Goal: Task Accomplishment & Management: Use online tool/utility

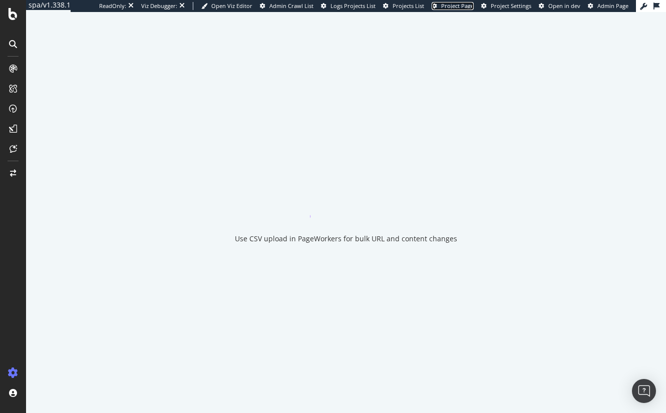
click at [460, 4] on span "Project Page" at bounding box center [457, 6] width 33 height 8
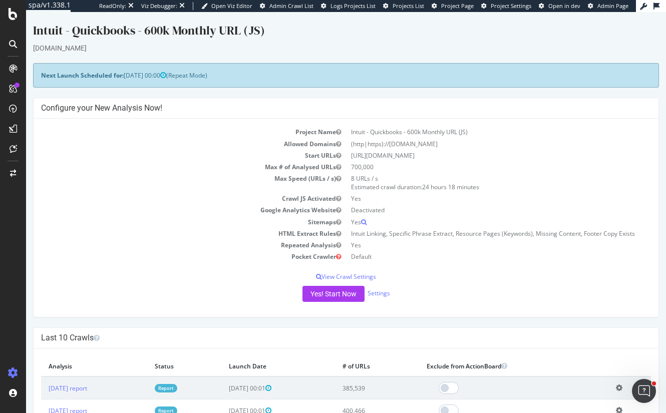
drag, startPoint x: 219, startPoint y: 29, endPoint x: 166, endPoint y: 30, distance: 53.6
click at [166, 30] on div "Intuit - Quickbooks - 600k Monthly URL (JS)" at bounding box center [346, 32] width 626 height 21
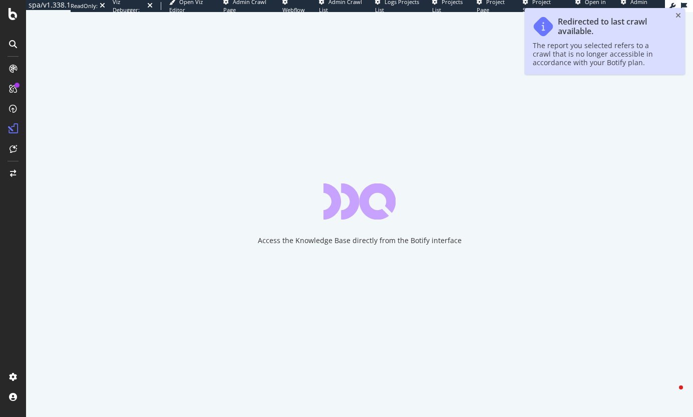
drag, startPoint x: 678, startPoint y: 15, endPoint x: 517, endPoint y: 30, distance: 161.4
click at [678, 15] on icon "close toast" at bounding box center [679, 15] width 6 height 7
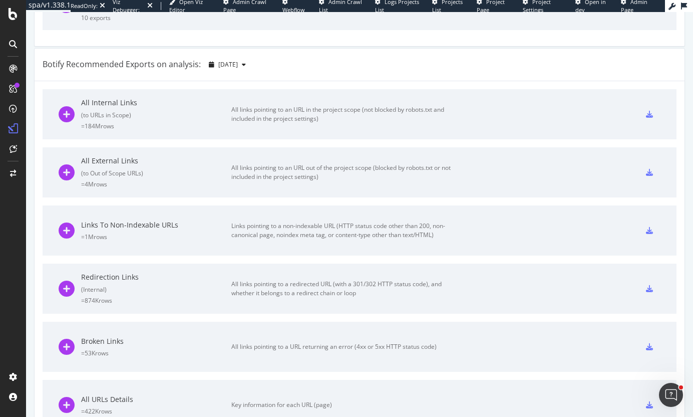
scroll to position [3252, 0]
drag, startPoint x: 163, startPoint y: 66, endPoint x: 65, endPoint y: 70, distance: 97.8
click at [65, 70] on div "Botify Recommended Exports on analysis:" at bounding box center [122, 65] width 158 height 12
drag, startPoint x: 53, startPoint y: 69, endPoint x: 157, endPoint y: 68, distance: 104.2
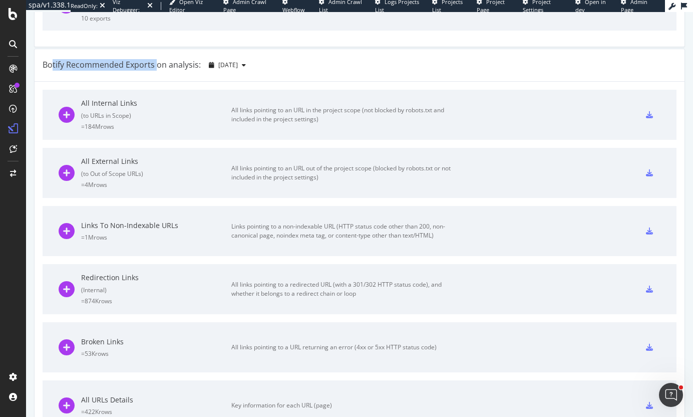
click at [157, 68] on div "Botify Recommended Exports on analysis:" at bounding box center [122, 65] width 158 height 12
click at [67, 115] on icon at bounding box center [67, 115] width 16 height 16
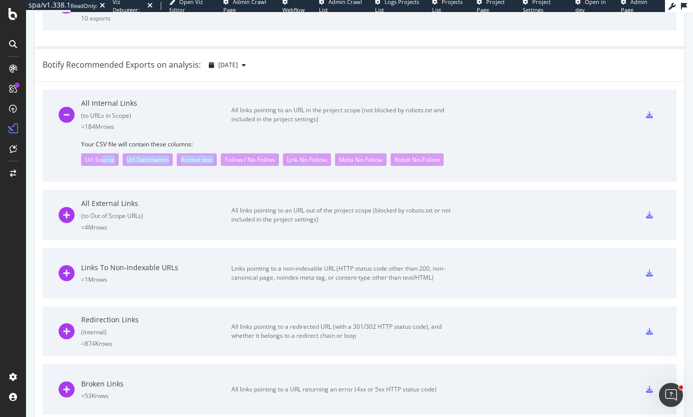
drag, startPoint x: 102, startPoint y: 162, endPoint x: 211, endPoint y: 157, distance: 109.3
click at [215, 156] on div "Url Source Url Destination Anchor text Follow / No-Follow Link No-Follow Meta N…" at bounding box center [371, 157] width 580 height 18
click at [211, 157] on div "Anchor text" at bounding box center [197, 159] width 40 height 13
drag, startPoint x: 264, startPoint y: 162, endPoint x: 242, endPoint y: 161, distance: 21.6
click at [242, 161] on div "Follow / No-Follow" at bounding box center [250, 159] width 58 height 13
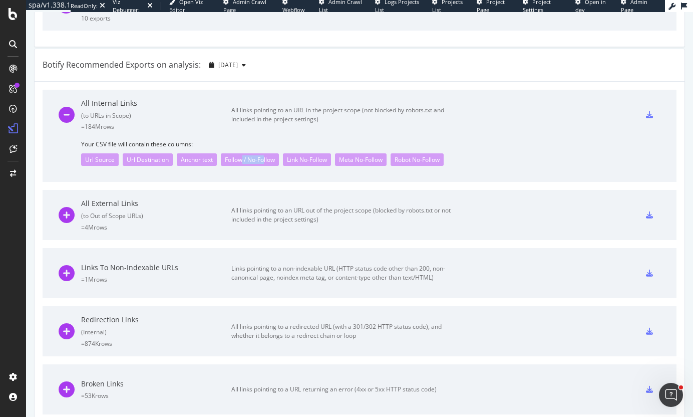
click at [242, 161] on div "Follow / No-Follow" at bounding box center [250, 159] width 58 height 13
drag, startPoint x: 444, startPoint y: 160, endPoint x: 384, endPoint y: 157, distance: 60.2
click at [384, 157] on div "Url Source Url Destination Anchor text Follow / No-Follow Link No-Follow Meta N…" at bounding box center [371, 157] width 580 height 18
click at [384, 157] on div "Meta No-Follow" at bounding box center [361, 159] width 52 height 13
drag, startPoint x: 445, startPoint y: 160, endPoint x: 412, endPoint y: 158, distance: 33.1
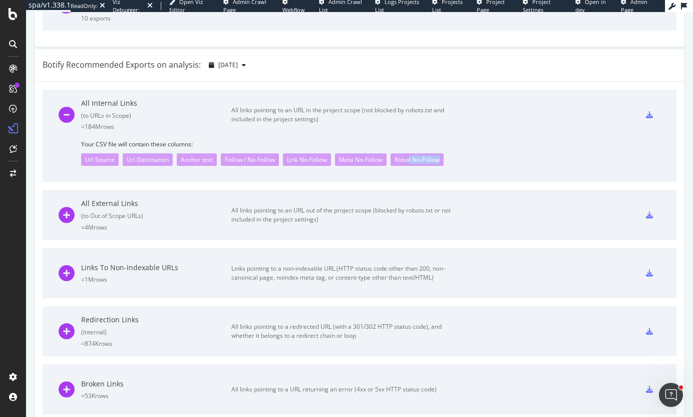
click at [412, 158] on div "Robot No-Follow" at bounding box center [417, 159] width 53 height 13
drag, startPoint x: 404, startPoint y: 161, endPoint x: 442, endPoint y: 153, distance: 38.9
click at [442, 153] on div "Robot No-Follow" at bounding box center [417, 159] width 53 height 13
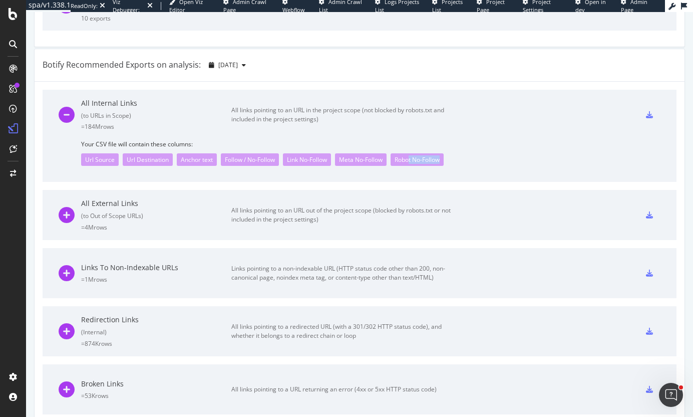
drag, startPoint x: 442, startPoint y: 160, endPoint x: 413, endPoint y: 160, distance: 29.1
click at [413, 160] on div "Robot No-Follow" at bounding box center [417, 159] width 53 height 13
click at [196, 209] on div "All External Links ( to Out of Scope URLs ) = 4M rows" at bounding box center [156, 214] width 150 height 33
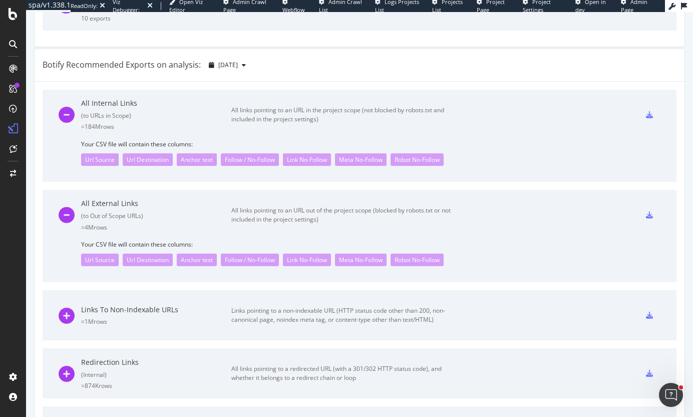
click at [179, 210] on div "All External Links ( to Out of Scope URLs ) = 4M rows" at bounding box center [156, 214] width 150 height 33
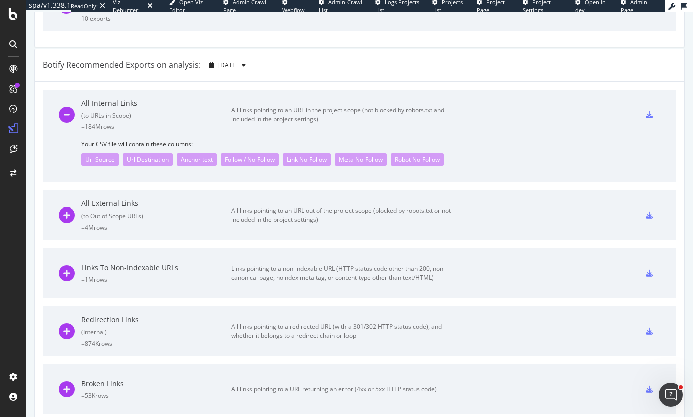
click at [174, 210] on div "All External Links ( to Out of Scope URLs ) = 4M rows" at bounding box center [156, 214] width 150 height 33
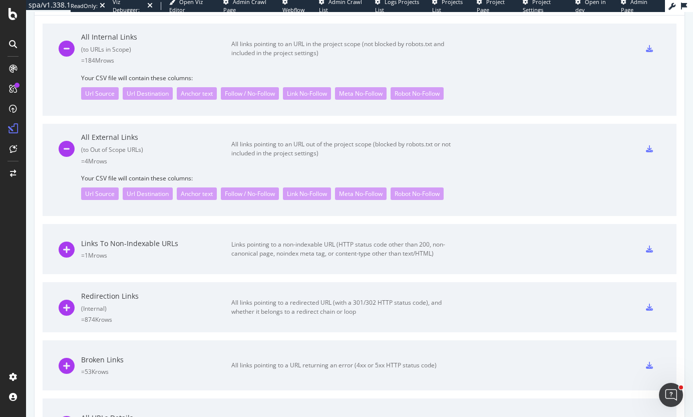
scroll to position [3302, 0]
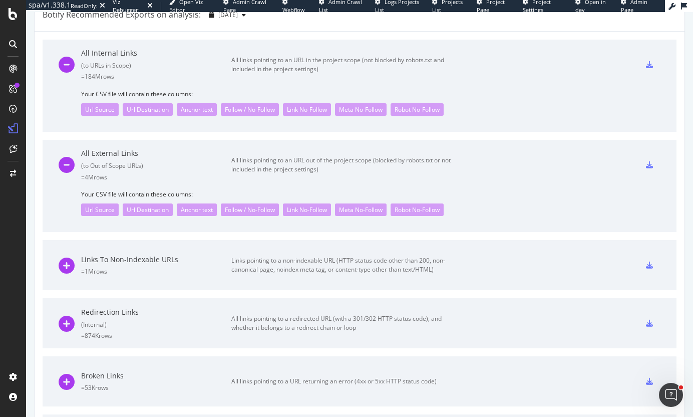
click at [170, 63] on div "( to URLs in Scope )" at bounding box center [156, 65] width 150 height 9
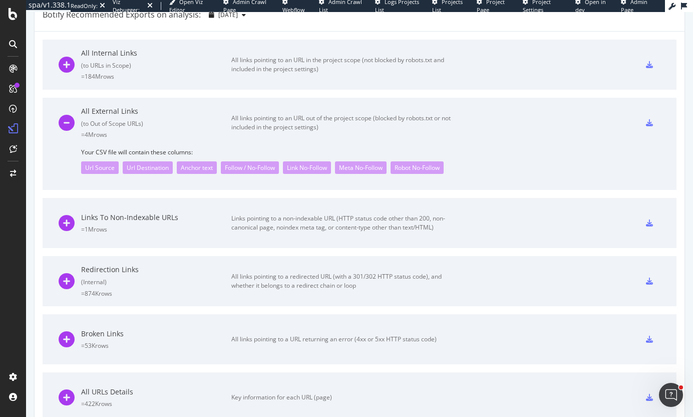
click at [200, 115] on div "All External Links" at bounding box center [156, 111] width 150 height 10
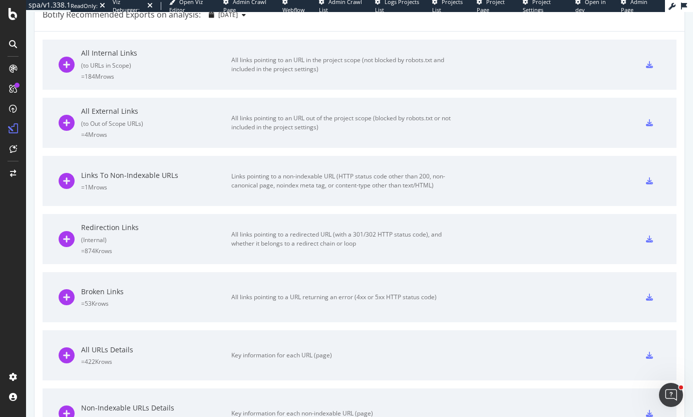
click at [217, 118] on div "All External Links ( to Out of Scope URLs ) = 4M rows" at bounding box center [156, 122] width 150 height 33
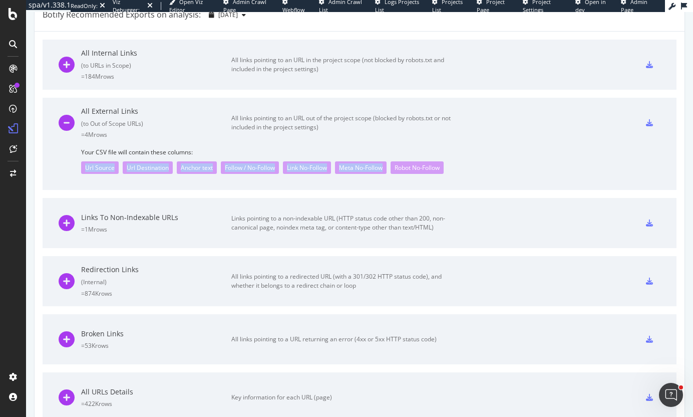
drag, startPoint x: 121, startPoint y: 169, endPoint x: 398, endPoint y: 167, distance: 276.5
click at [398, 167] on div "Url Source Url Destination Anchor text Follow / No-Follow Link No-Follow Meta N…" at bounding box center [371, 165] width 580 height 18
click at [398, 167] on div "Robot No-Follow" at bounding box center [417, 167] width 53 height 13
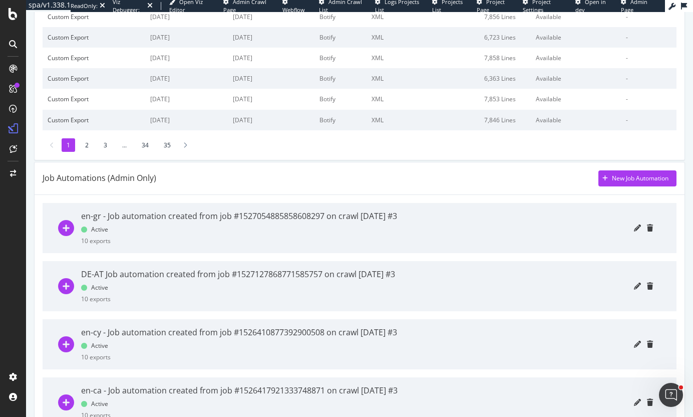
scroll to position [188, 0]
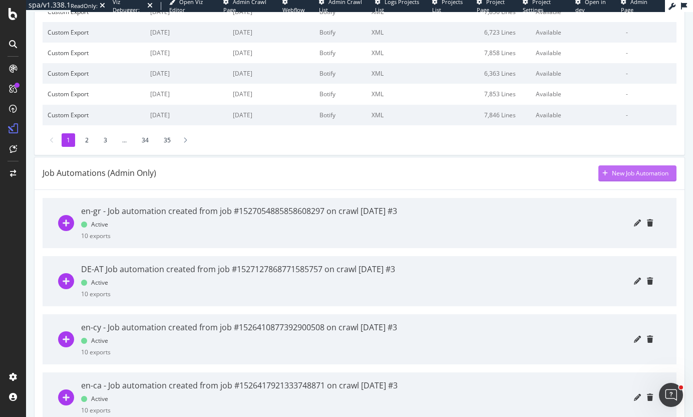
click at [621, 170] on div "New Job Automation" at bounding box center [640, 173] width 57 height 9
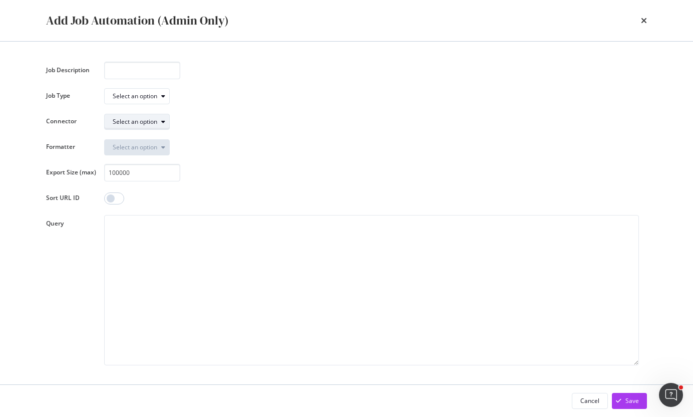
click at [140, 125] on div "Select an option" at bounding box center [135, 122] width 45 height 6
click at [147, 121] on div "Select an option" at bounding box center [135, 122] width 45 height 6
click at [135, 99] on div "Select an option" at bounding box center [135, 96] width 45 height 6
click at [122, 98] on div "Select an option" at bounding box center [135, 96] width 45 height 6
click at [641, 19] on div "Add Job Automation (Admin Only)" at bounding box center [346, 20] width 601 height 17
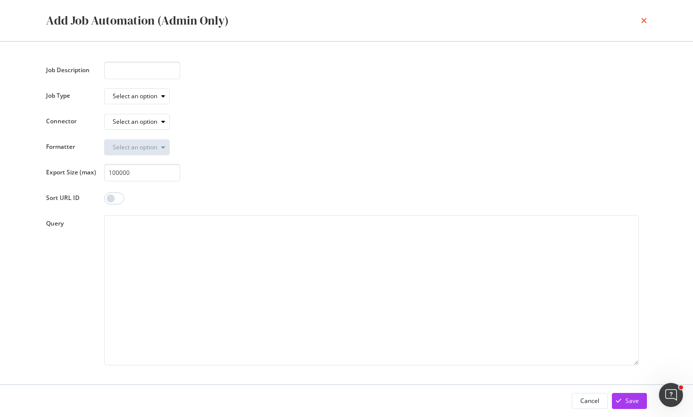
click at [644, 20] on icon "times" at bounding box center [644, 21] width 6 height 8
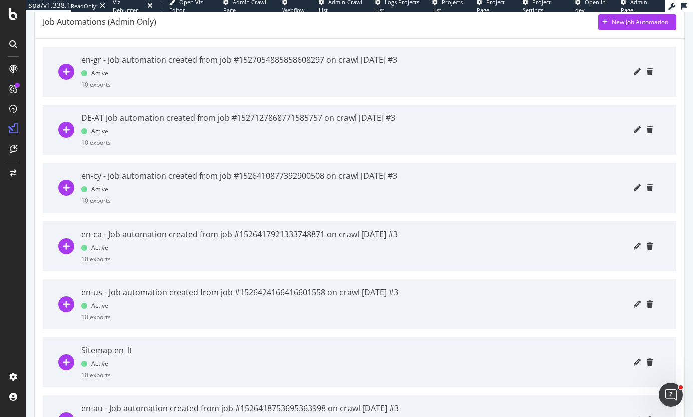
scroll to position [245, 0]
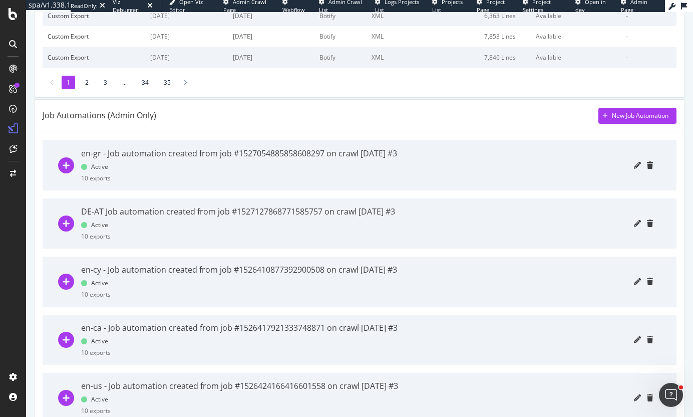
click at [105, 174] on div "10 exports" at bounding box center [96, 178] width 30 height 9
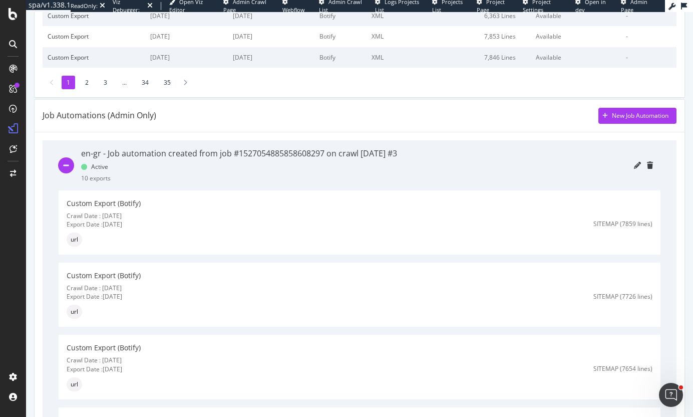
click at [125, 172] on div "en-gr - Job automation created from job #1527054885858608297 on crawl 2024 Feb.…" at bounding box center [239, 165] width 316 height 50
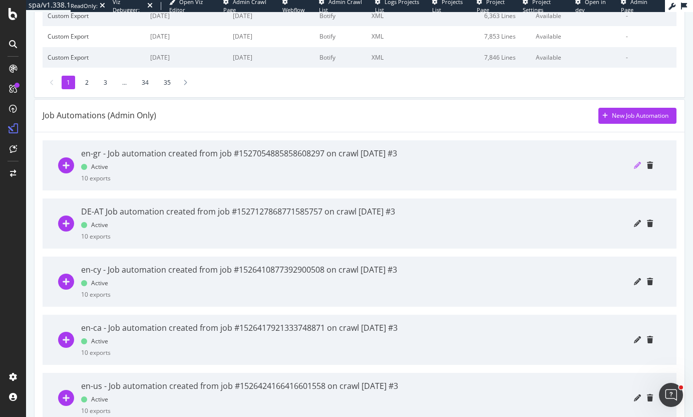
click at [634, 165] on icon "pencil" at bounding box center [637, 165] width 7 height 7
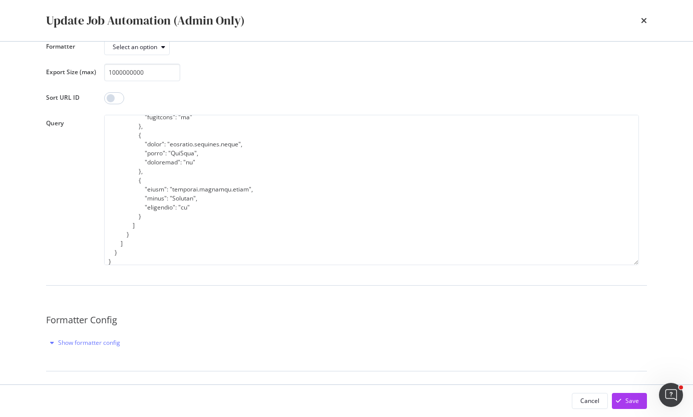
scroll to position [351, 0]
click at [643, 22] on icon "times" at bounding box center [644, 21] width 6 height 8
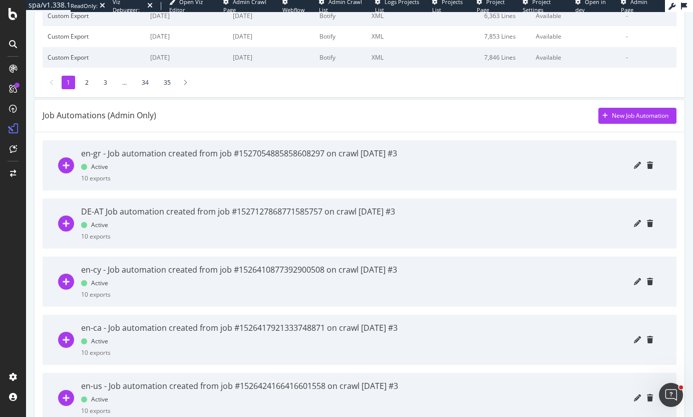
scroll to position [0, 0]
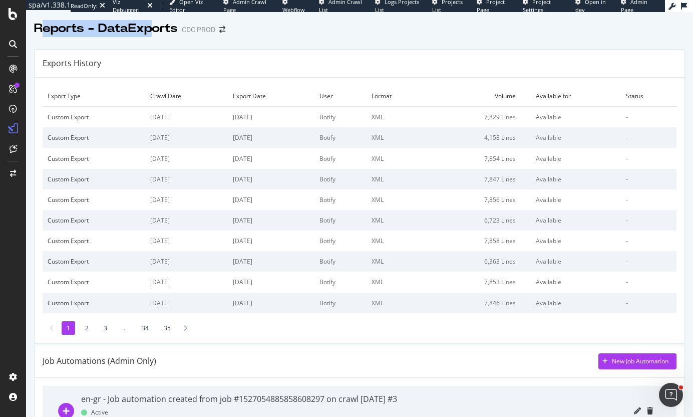
drag, startPoint x: 142, startPoint y: 26, endPoint x: 150, endPoint y: 25, distance: 7.6
click at [150, 25] on div "Reports - DataExports" at bounding box center [106, 28] width 144 height 17
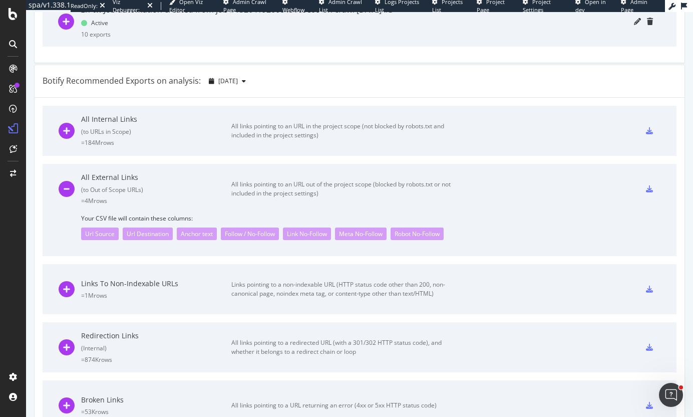
scroll to position [3246, 0]
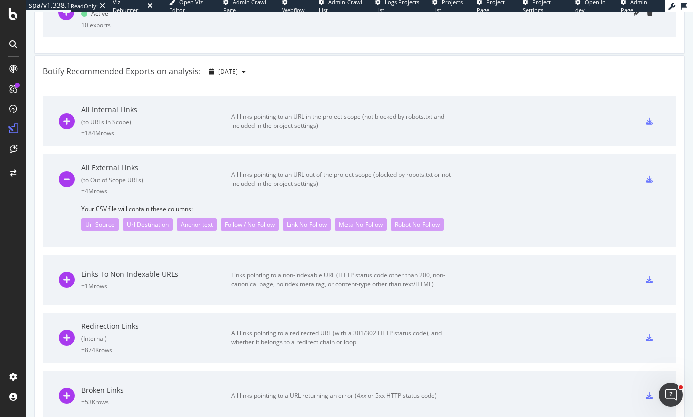
click at [122, 134] on div "= 184M rows" at bounding box center [156, 133] width 150 height 9
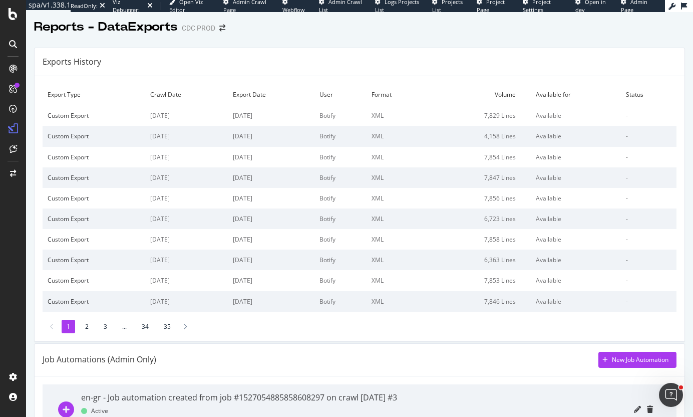
scroll to position [0, 0]
